Goal: Task Accomplishment & Management: Use online tool/utility

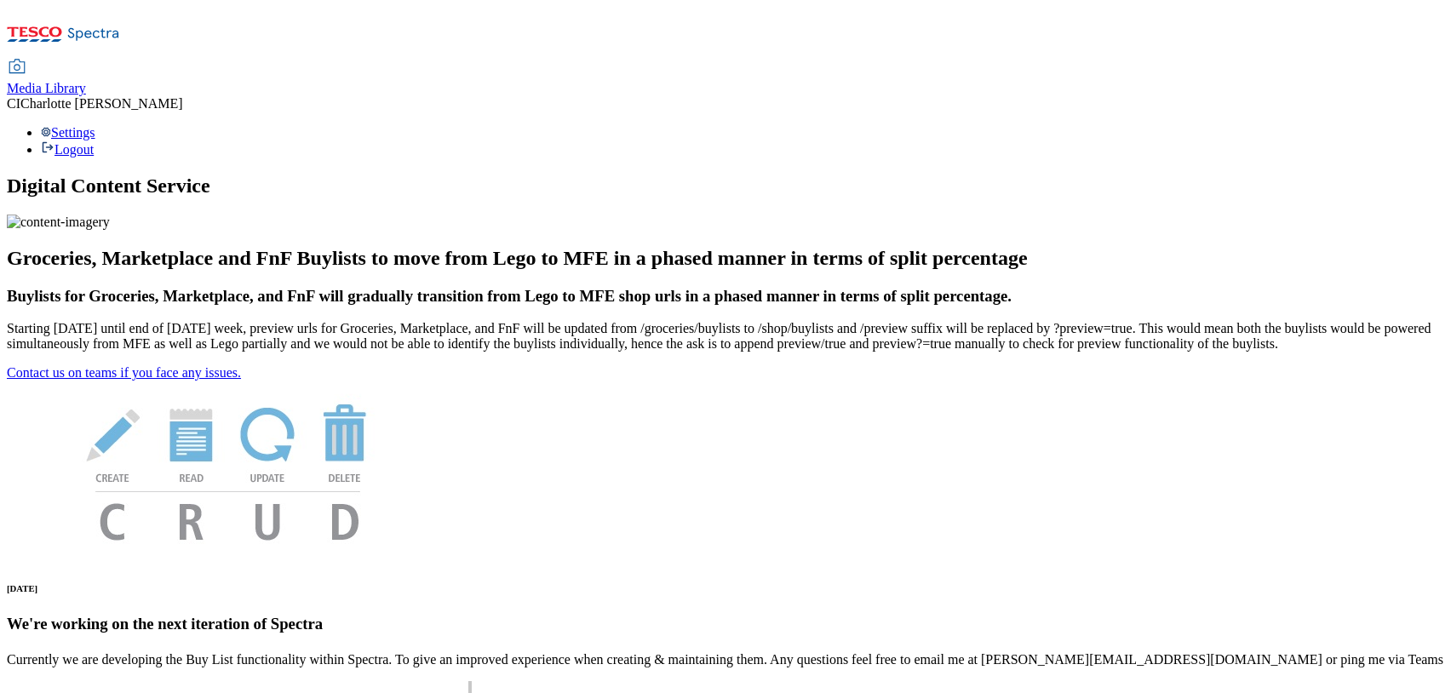
click at [86, 81] on span "Media Library" at bounding box center [46, 88] width 79 height 14
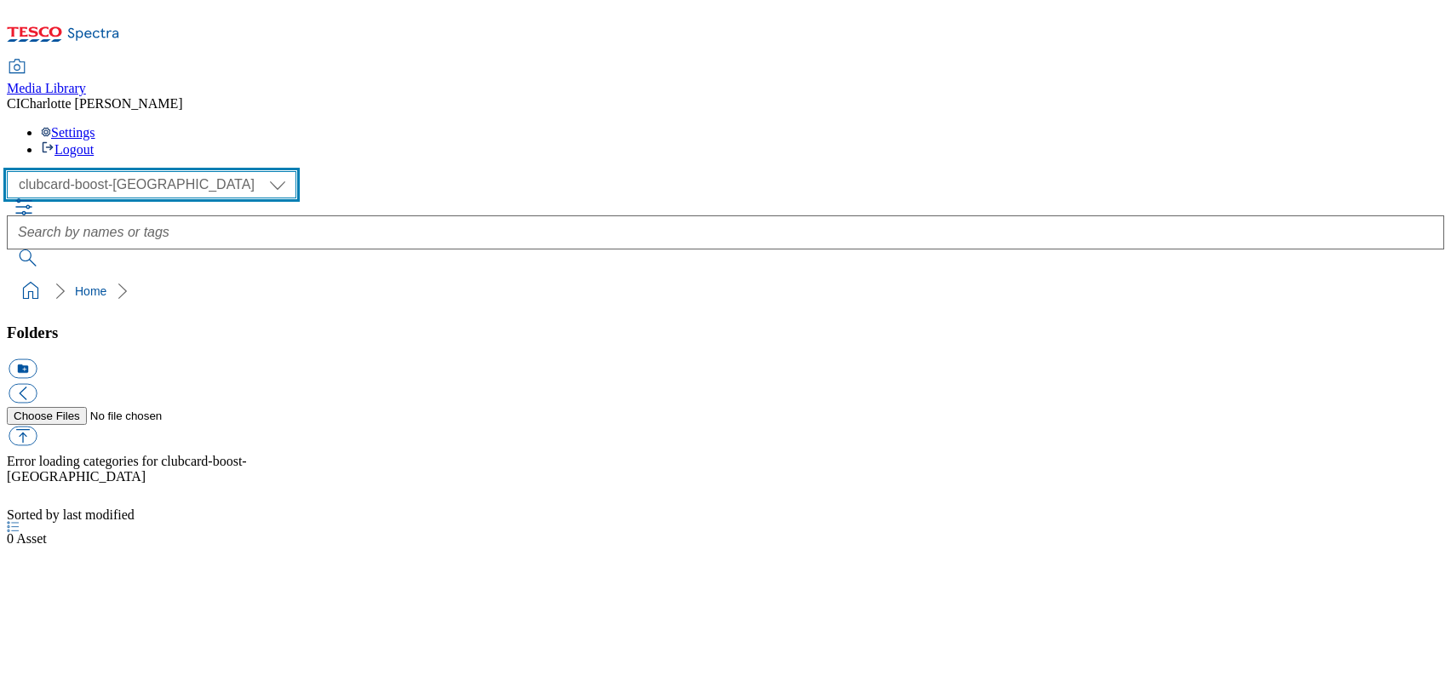
click at [105, 171] on select "Clubcard Boost UK Clubcard Marketing Clubcard ROI clubcard-boost-uk Dotcom UK G…" at bounding box center [152, 184] width 290 height 27
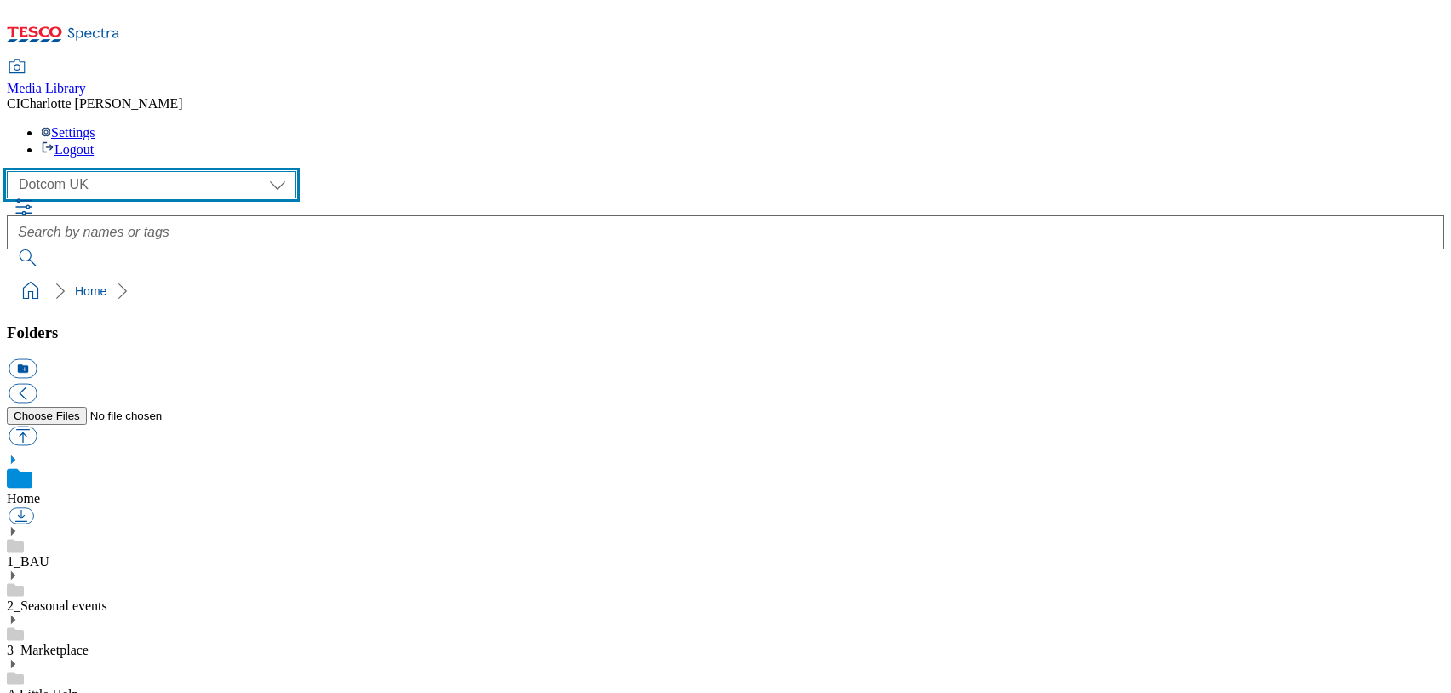
scroll to position [1, 0]
click at [89, 643] on link "3_Marketplace" at bounding box center [48, 650] width 82 height 14
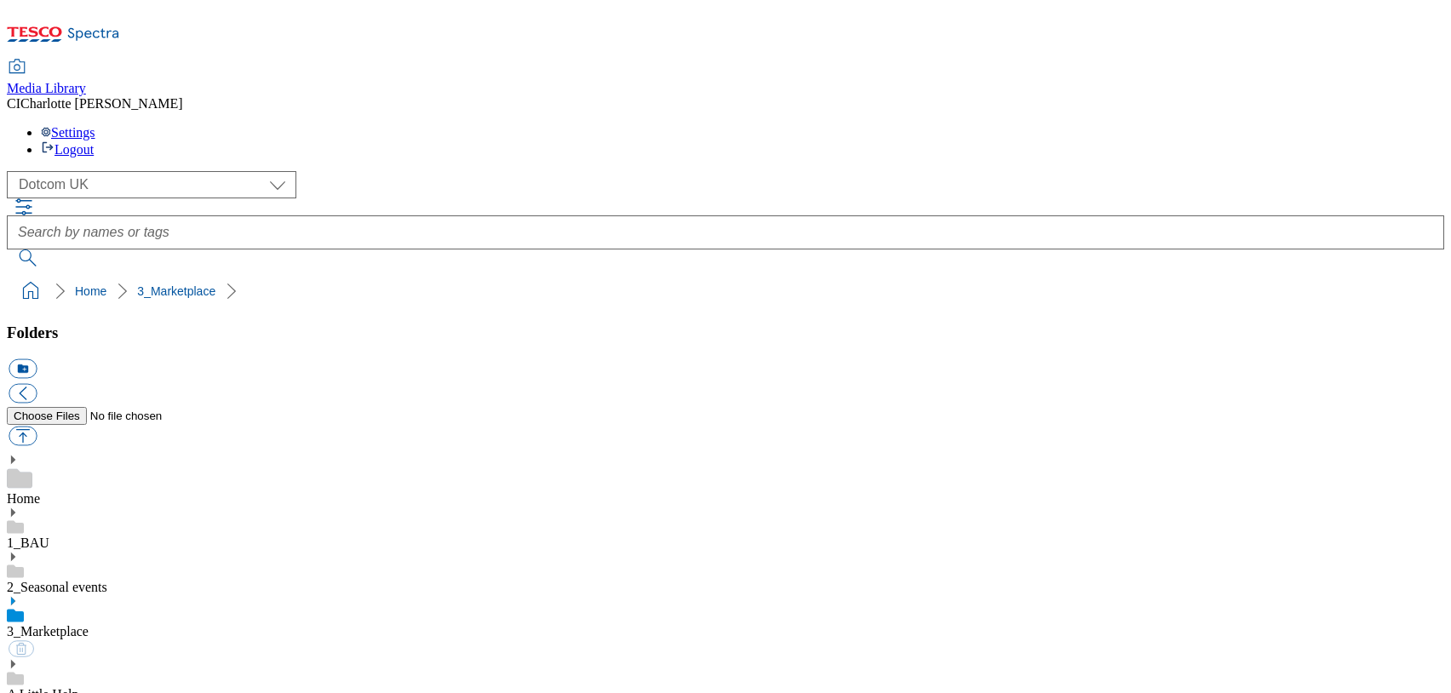
click at [40, 491] on link "Home" at bounding box center [23, 498] width 33 height 14
click at [163, 614] on div "3_Marketplace" at bounding box center [726, 636] width 1438 height 44
click at [19, 595] on icon at bounding box center [13, 601] width 12 height 12
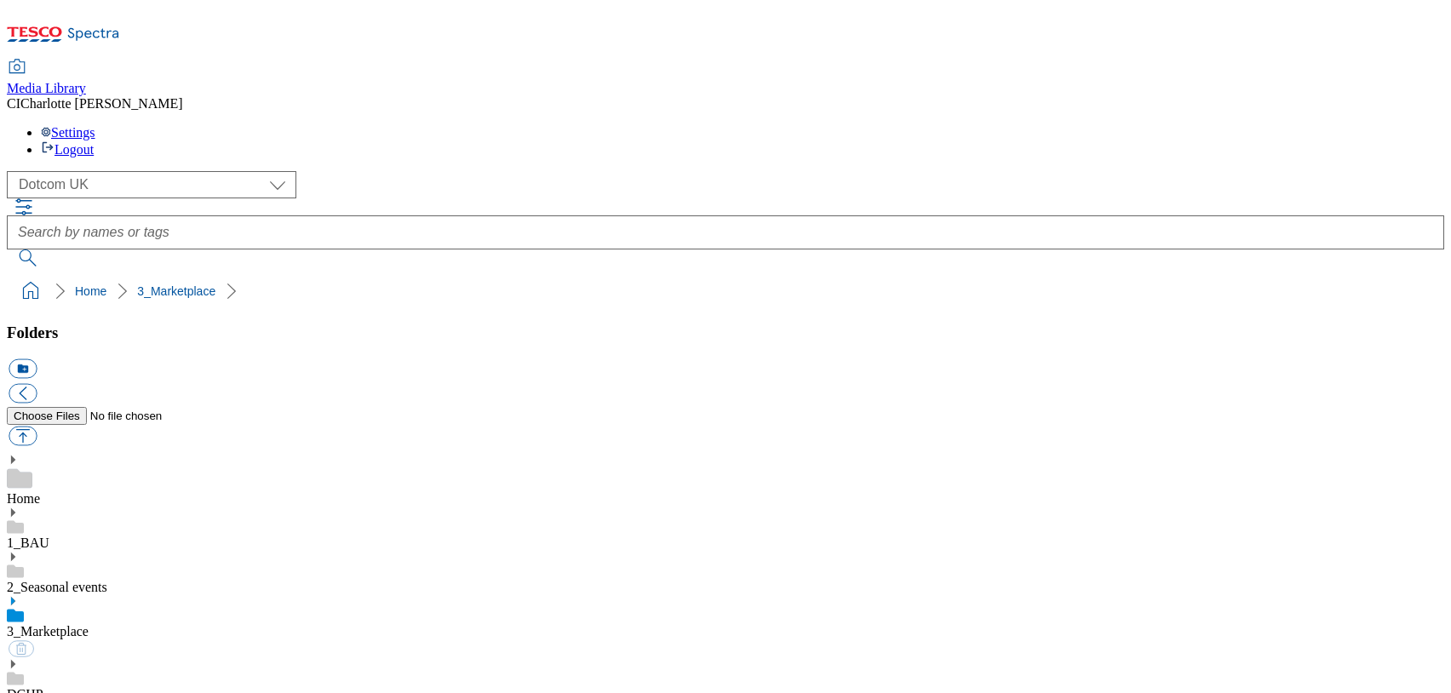
click at [143, 658] on div "DCHP" at bounding box center [726, 680] width 1438 height 44
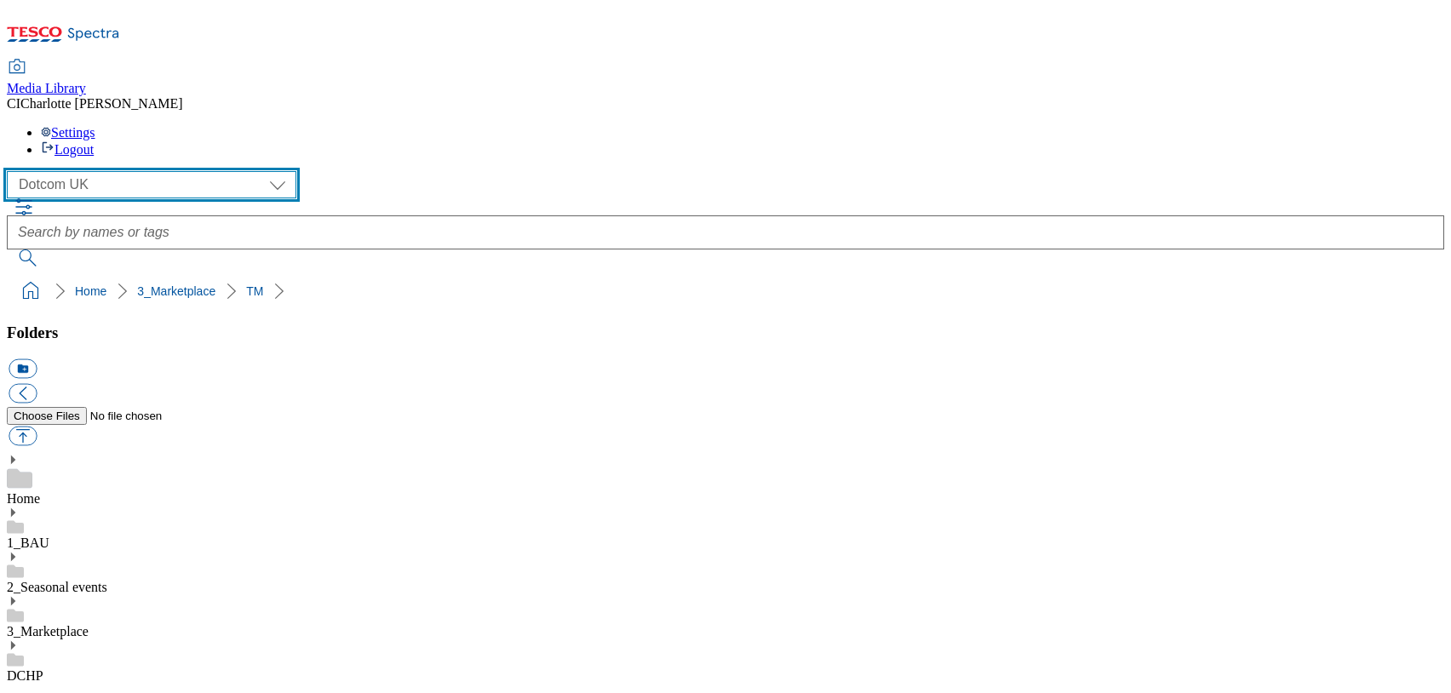
click at [145, 171] on select "Clubcard Boost UK Clubcard Marketing Clubcard ROI clubcard-boost-uk Dotcom UK G…" at bounding box center [152, 184] width 290 height 27
select select "flare-ghs-mktg"
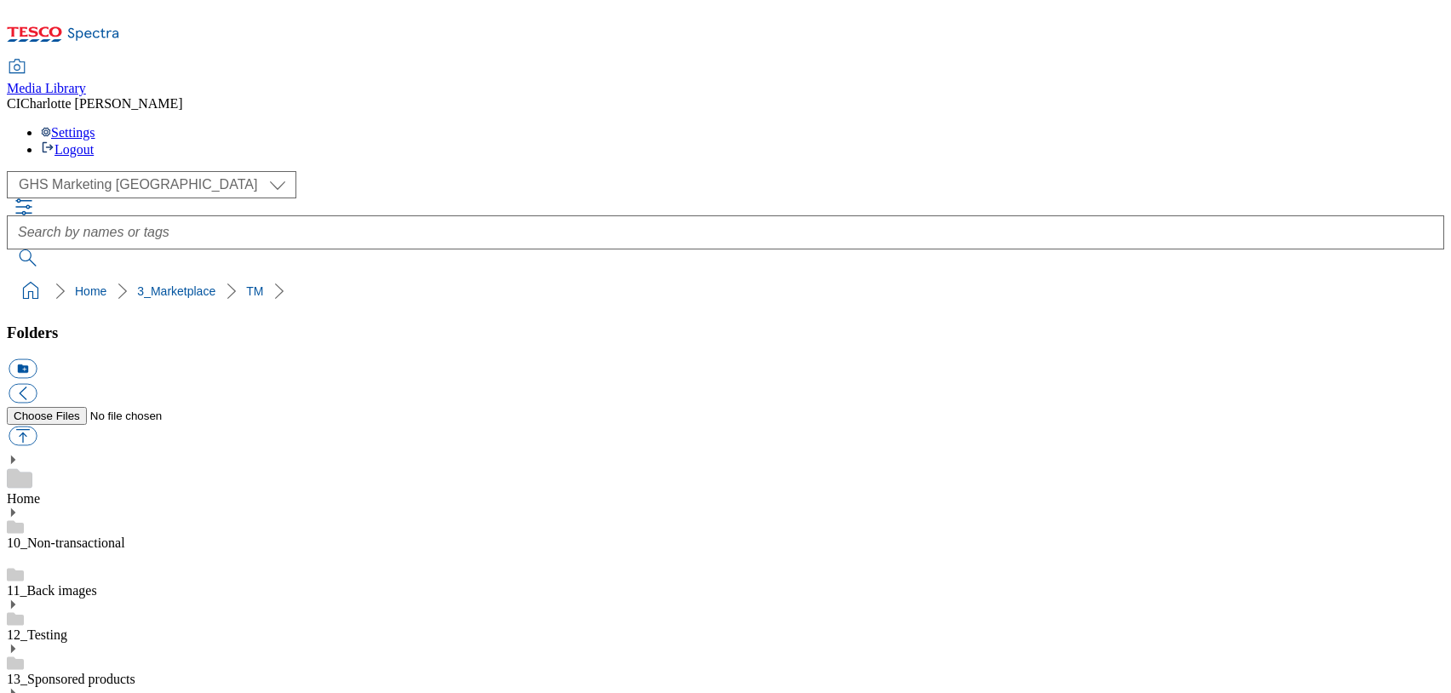
click at [19, 687] on icon at bounding box center [13, 693] width 12 height 12
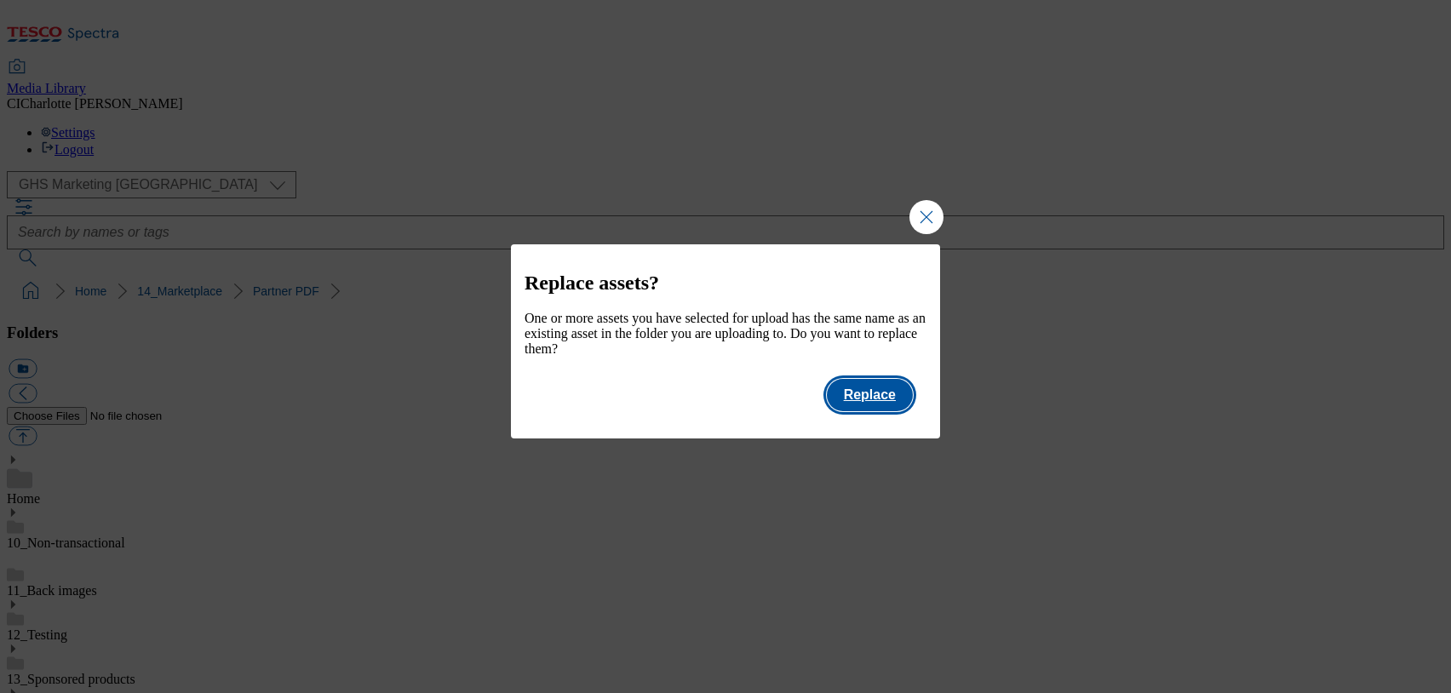
click at [887, 408] on button "Replace" at bounding box center [870, 395] width 86 height 32
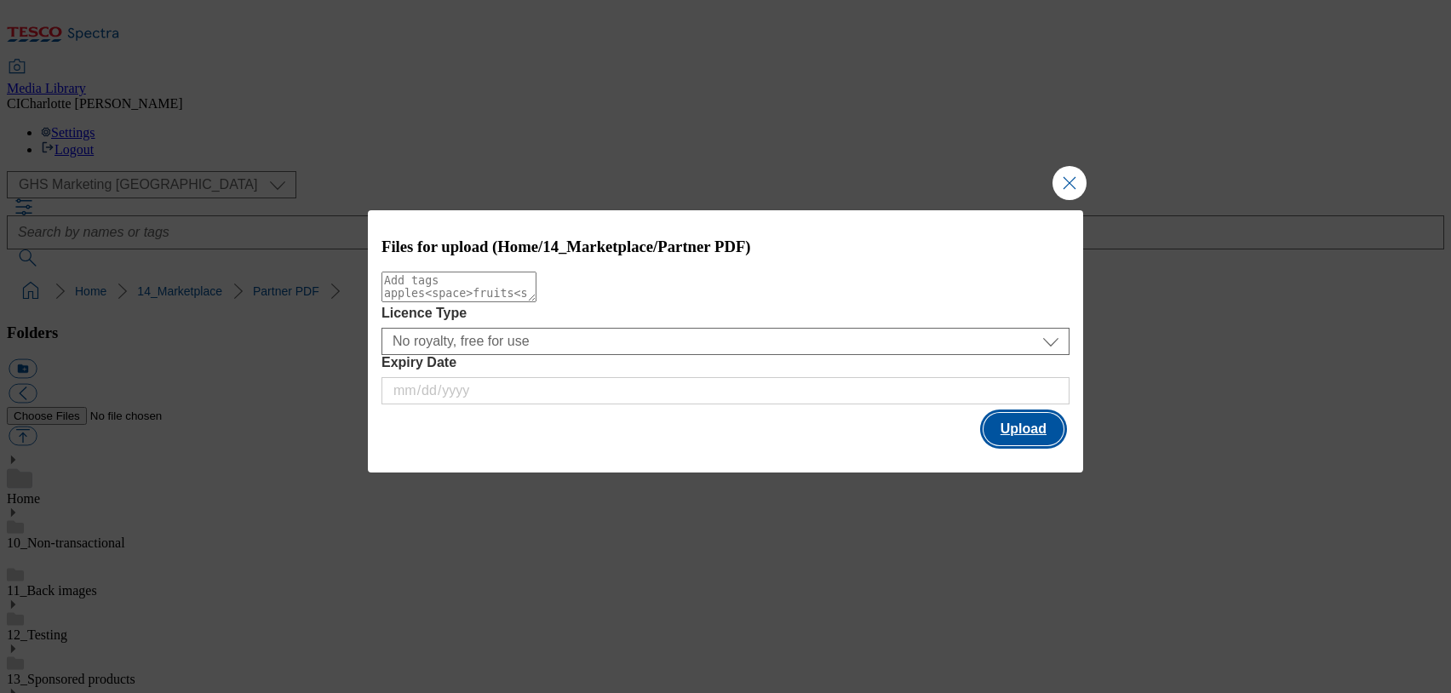
click at [1037, 427] on button "Upload" at bounding box center [1024, 429] width 80 height 32
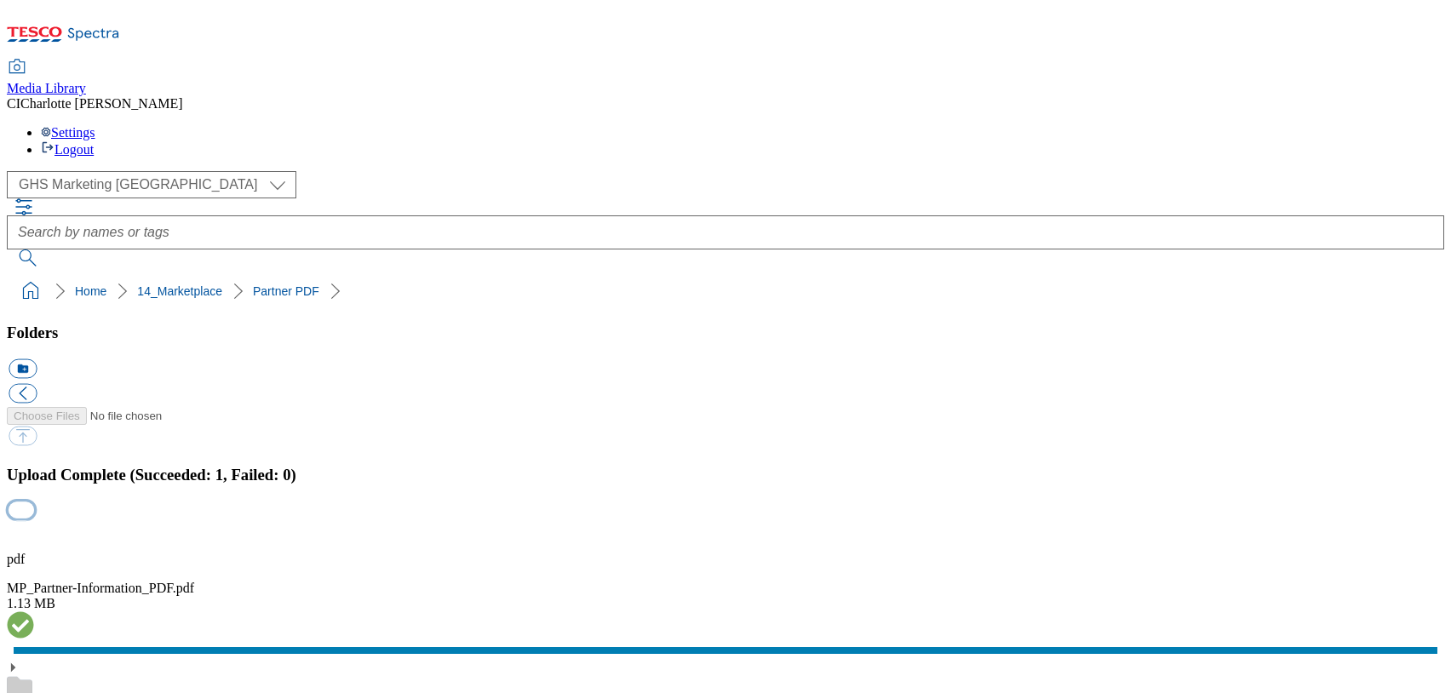
click at [34, 502] on button "button" at bounding box center [22, 510] width 26 height 16
